Goal: Find contact information: Find contact information

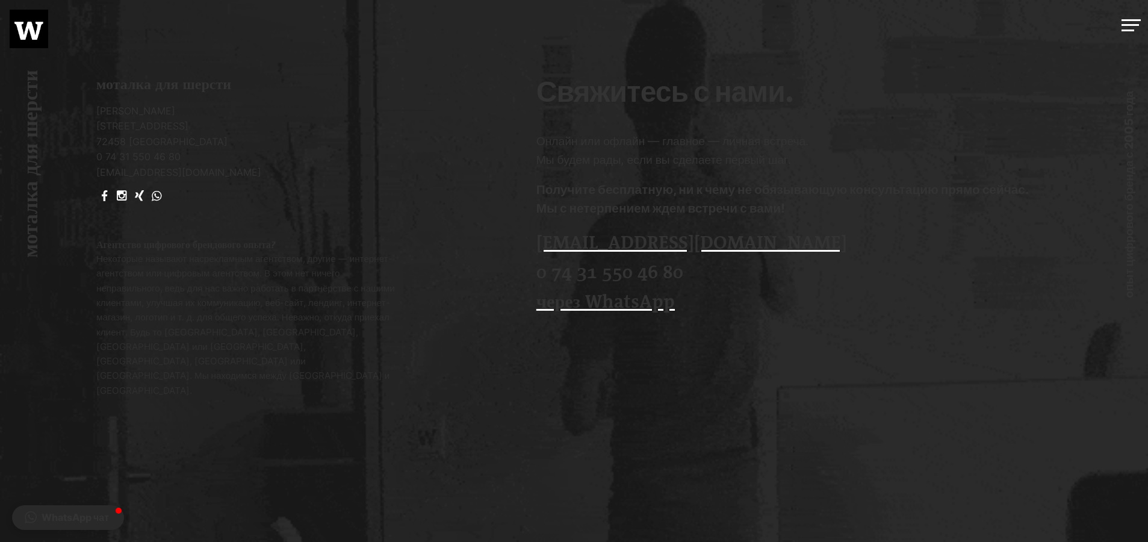
scroll to position [3367, 0]
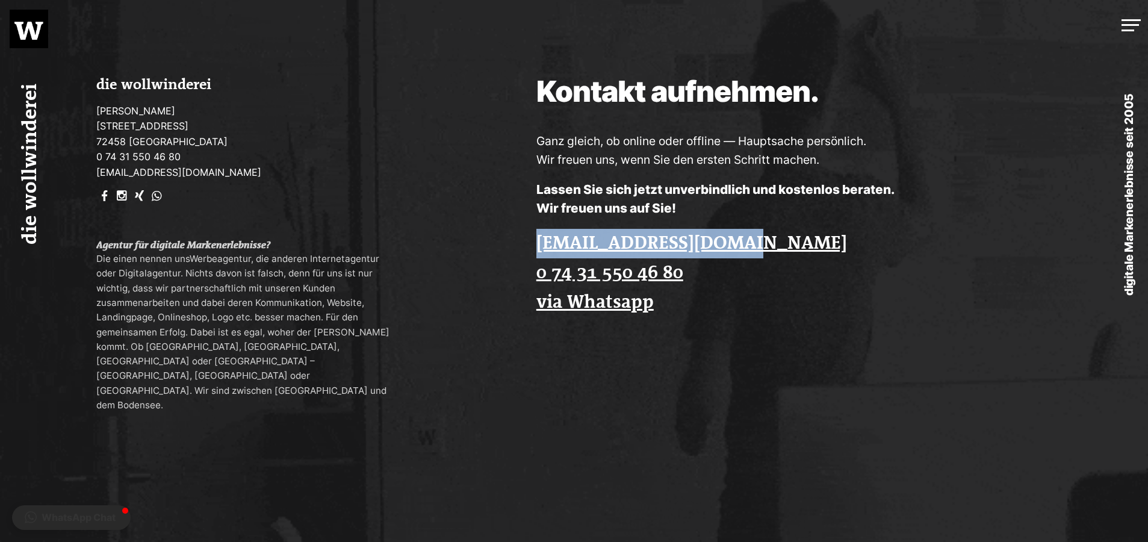
drag, startPoint x: 776, startPoint y: 243, endPoint x: 529, endPoint y: 238, distance: 246.8
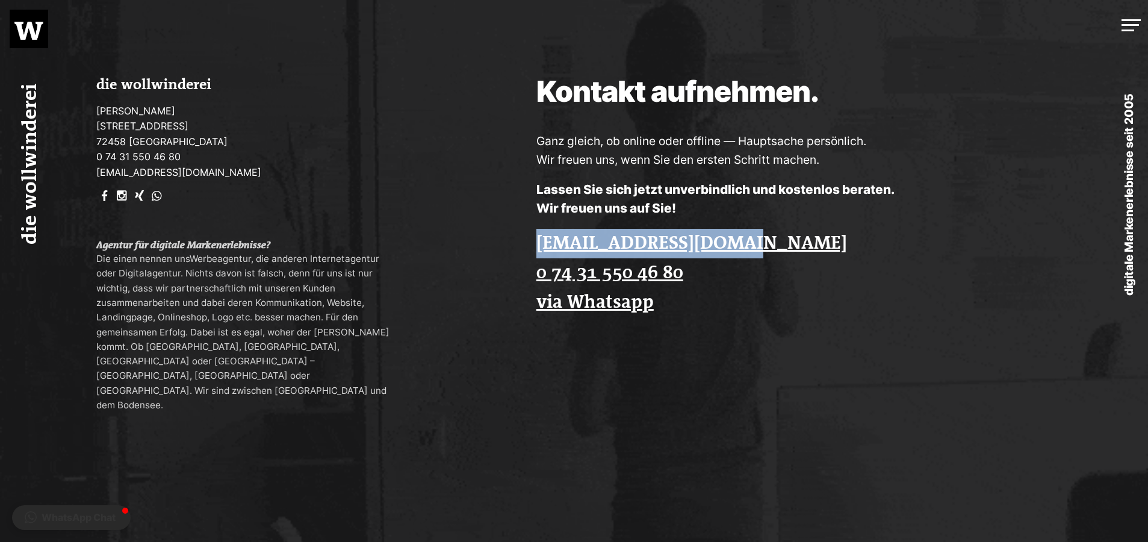
click at [531, 239] on div "Kontakt aufnehmen. Ganz gleich, ob online oder offline — Hauptsache persönlich.…" at bounding box center [803, 203] width 689 height 406
copy link "[EMAIL_ADDRESS][DOMAIN_NAME]"
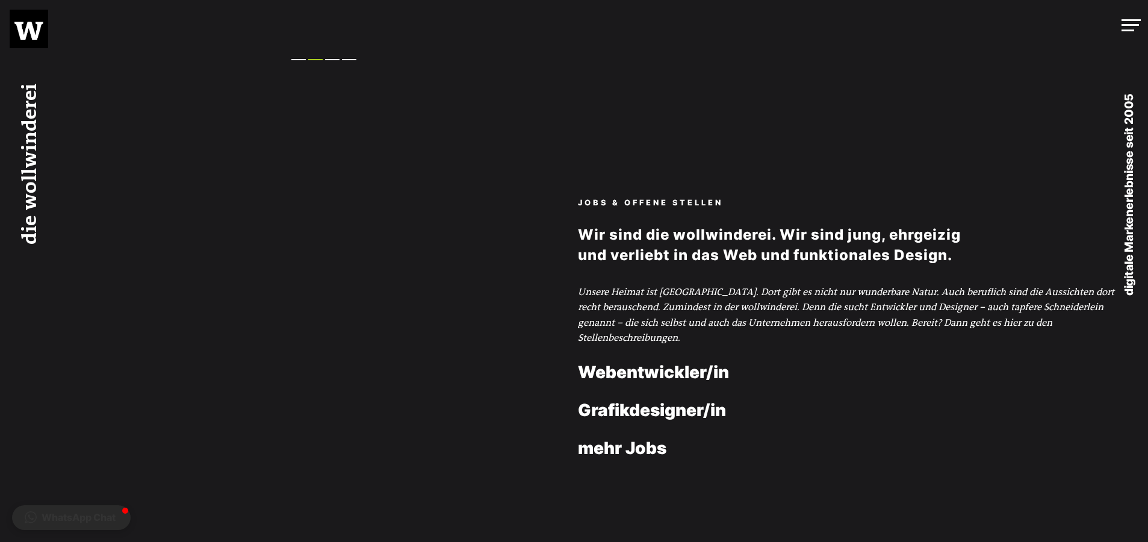
scroll to position [2176, 0]
click at [598, 409] on link "Grafikdesigner/in" at bounding box center [652, 409] width 148 height 19
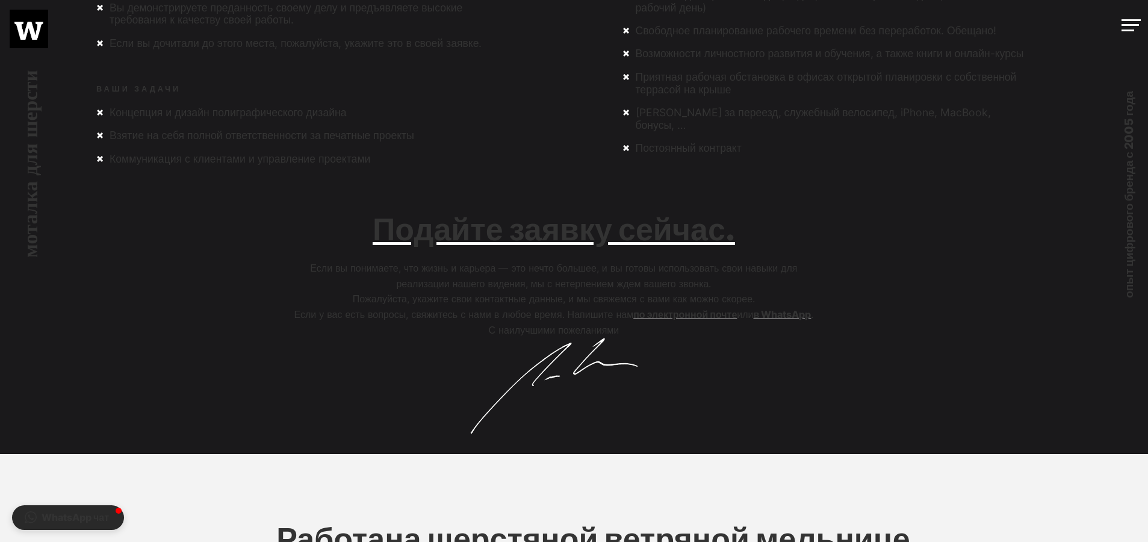
scroll to position [569, 0]
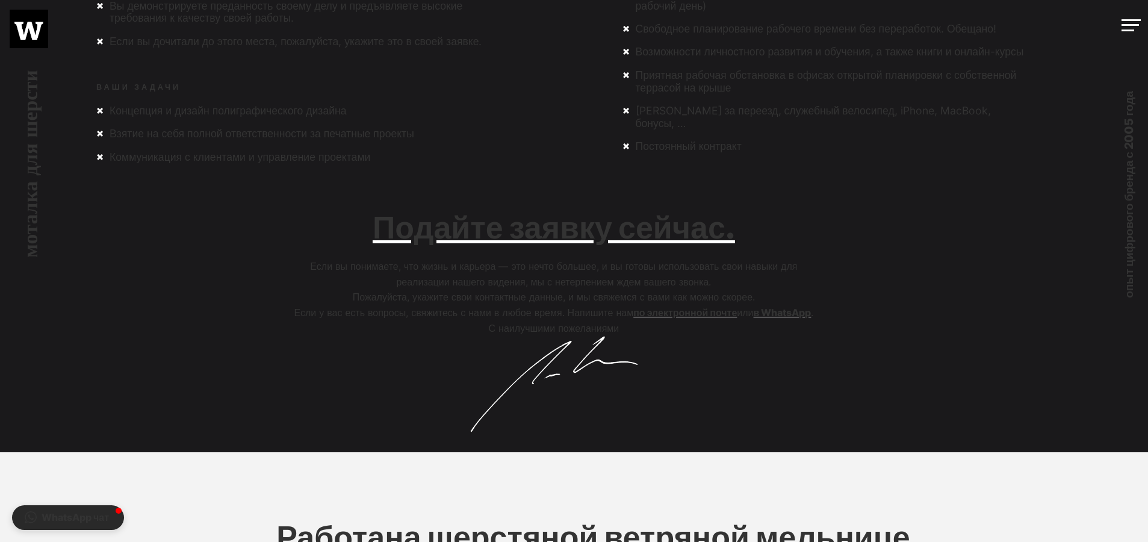
click at [690, 315] on font "по электронной почте" at bounding box center [685, 312] width 104 height 12
